Goal: Check status: Check status

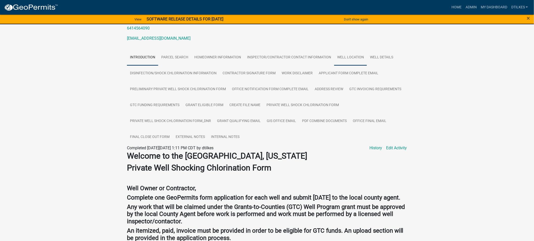
scroll to position [8, 0]
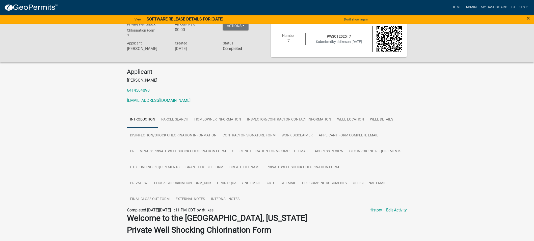
click at [470, 3] on link "Admin" at bounding box center [471, 8] width 15 height 10
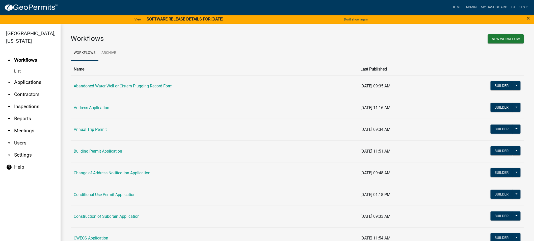
click at [106, 192] on td "Conditional Use Permit Application" at bounding box center [214, 195] width 287 height 22
click at [114, 195] on link "Conditional Use Permit Application" at bounding box center [105, 194] width 62 height 5
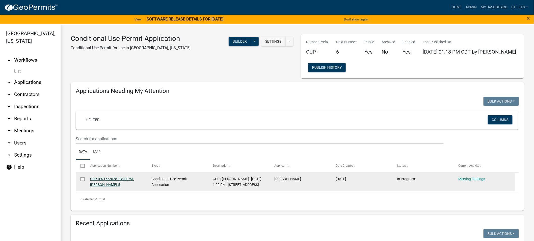
click at [102, 184] on link "CUP-09/15/2025 13:00 PM-[PERSON_NAME]-5" at bounding box center [112, 182] width 44 height 10
